Goal: Task Accomplishment & Management: Manage account settings

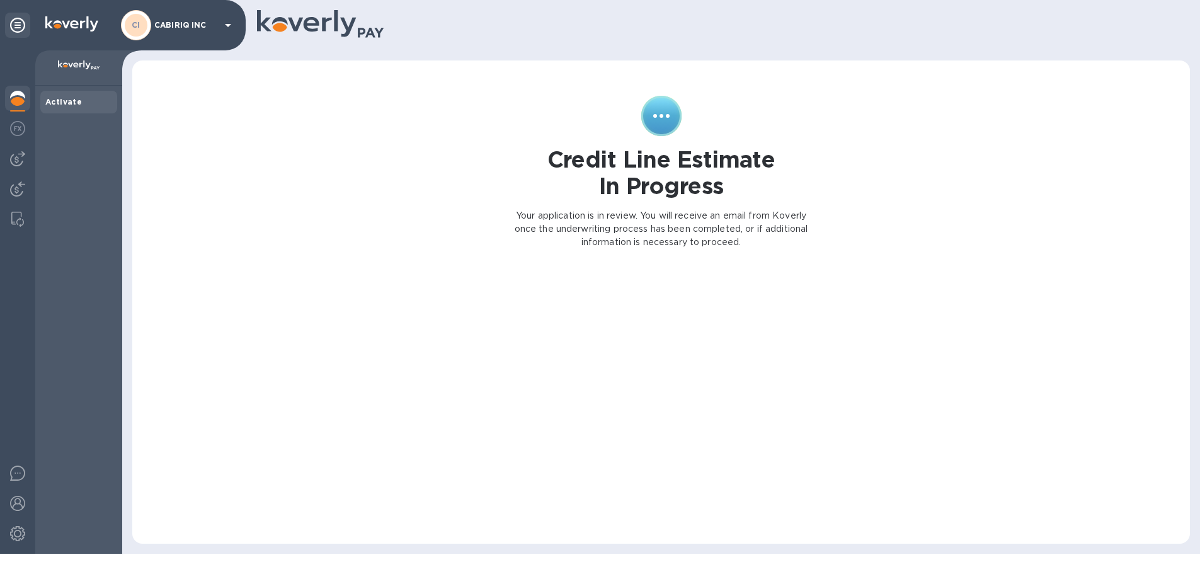
scroll to position [91, 0]
click at [83, 68] on img at bounding box center [79, 65] width 42 height 10
click at [64, 110] on div "Activate" at bounding box center [78, 102] width 77 height 23
click at [65, 99] on b "Activate" at bounding box center [63, 101] width 37 height 9
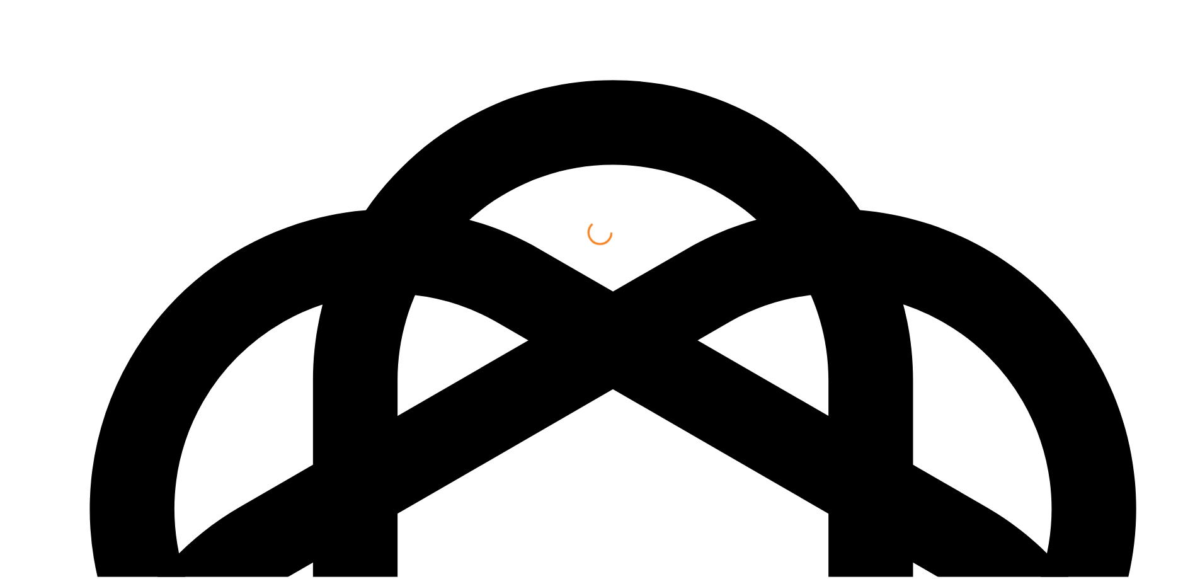
scroll to position [91, 0]
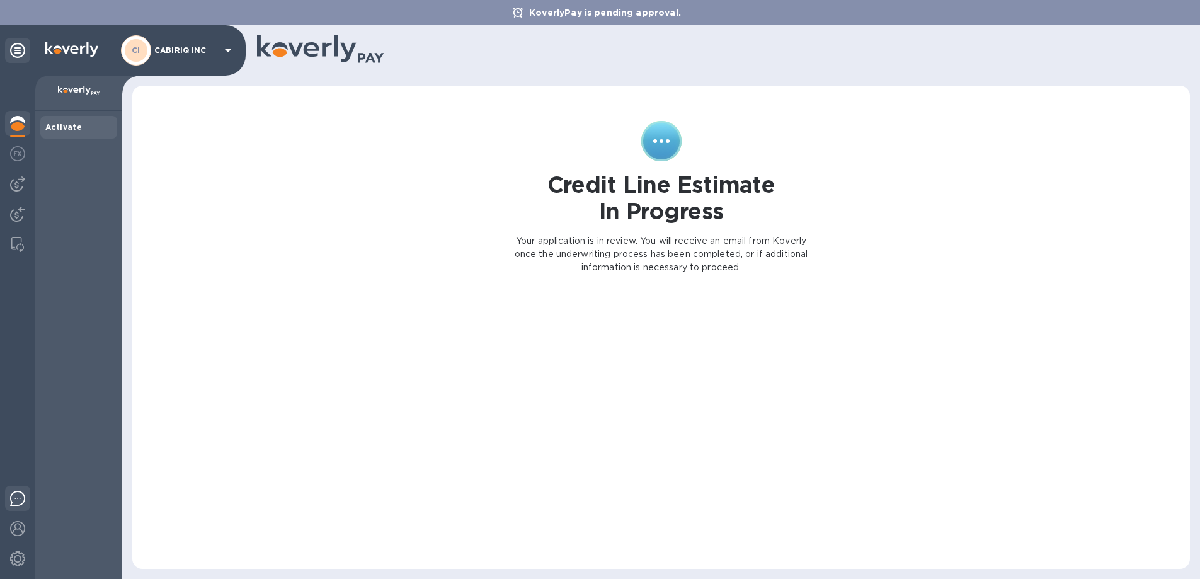
click at [13, 509] on div at bounding box center [17, 501] width 25 height 30
click at [33, 543] on div at bounding box center [17, 327] width 35 height 503
click at [16, 525] on img at bounding box center [17, 528] width 15 height 15
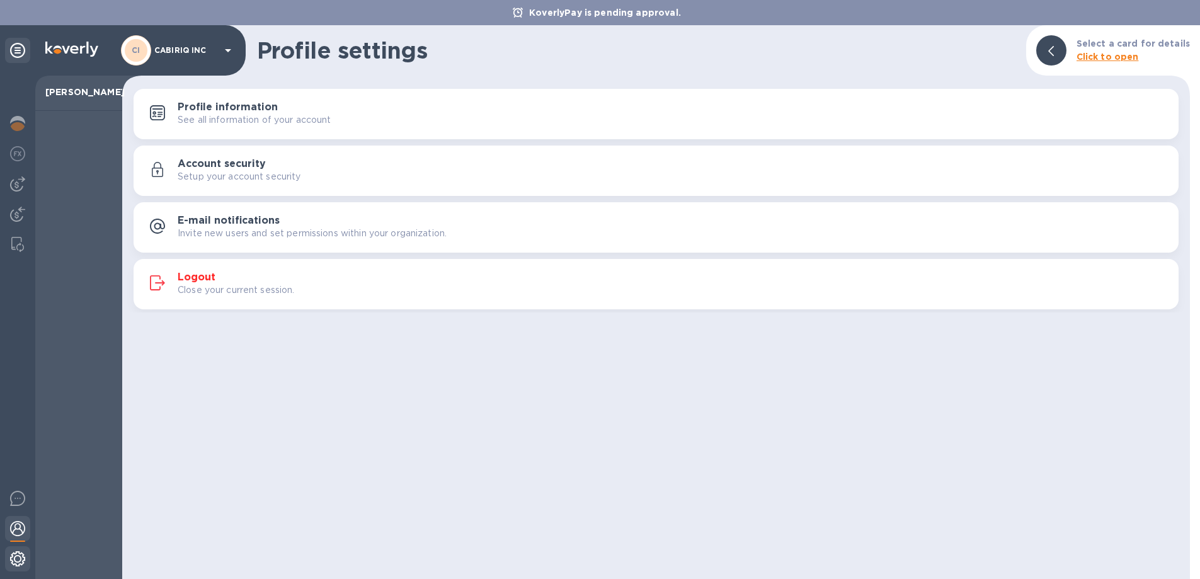
click at [30, 558] on div at bounding box center [17, 560] width 25 height 28
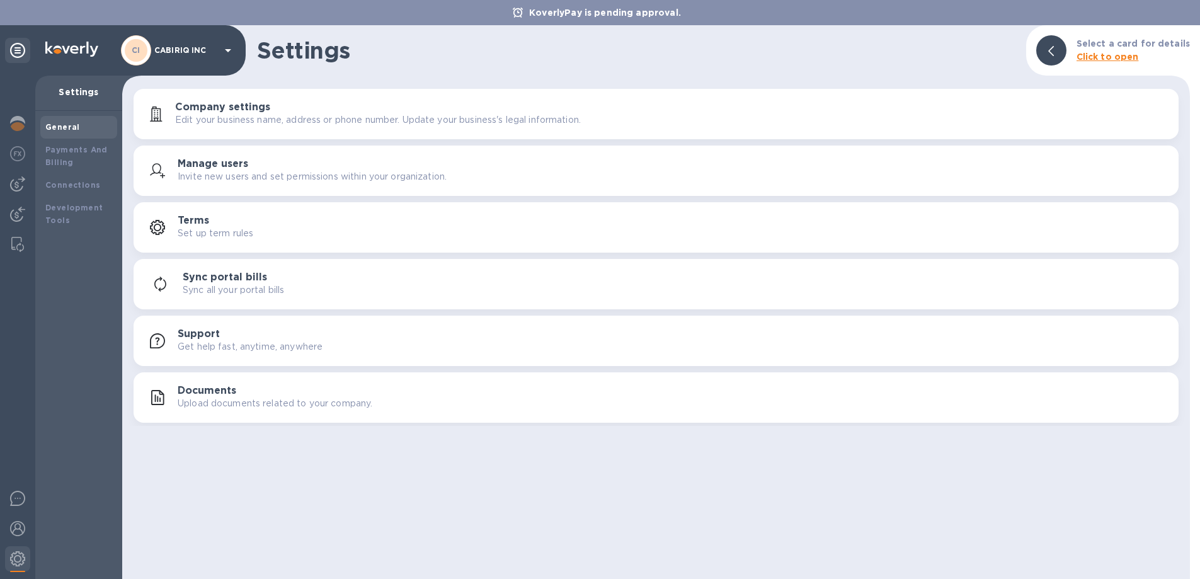
click at [1114, 59] on b "Click to open" at bounding box center [1108, 57] width 62 height 10
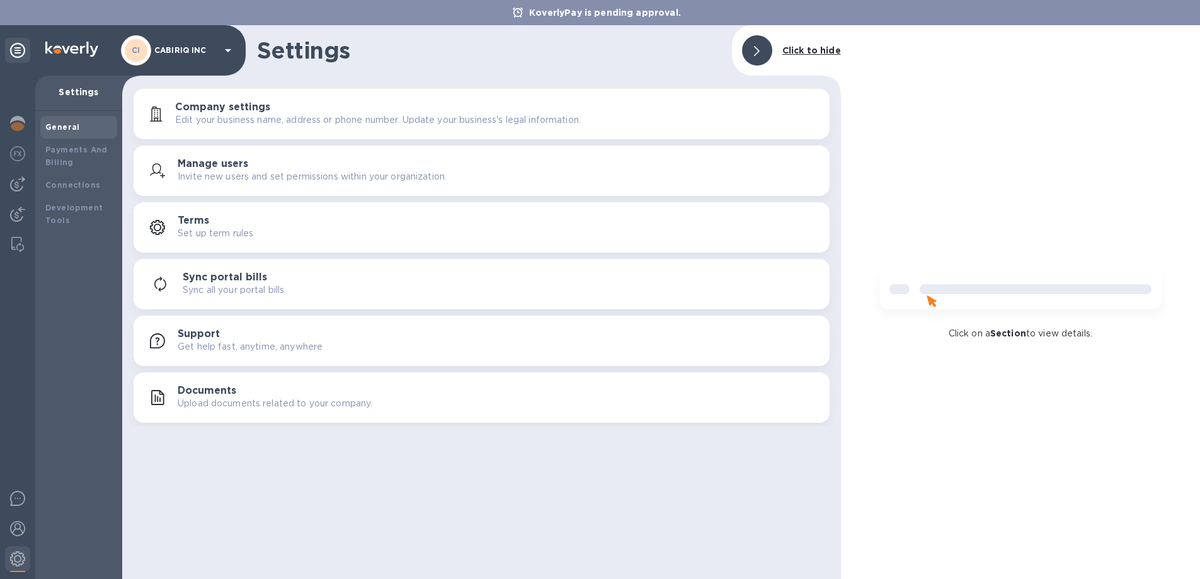
click at [903, 289] on img at bounding box center [1020, 294] width 302 height 60
click at [985, 288] on img at bounding box center [1020, 294] width 302 height 60
click at [82, 127] on div "General" at bounding box center [78, 127] width 67 height 13
click at [766, 50] on div at bounding box center [757, 50] width 30 height 30
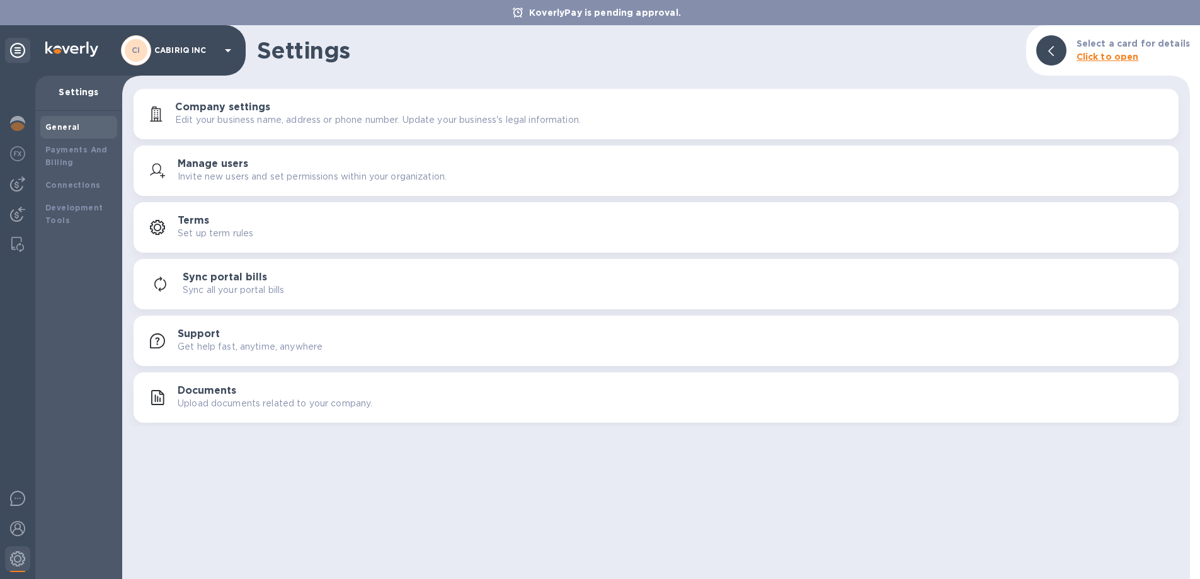
click at [73, 95] on p "Settings" at bounding box center [78, 92] width 67 height 13
click at [67, 131] on b "General" at bounding box center [62, 126] width 35 height 9
click at [84, 96] on p "Settings" at bounding box center [78, 92] width 67 height 13
